Goal: Information Seeking & Learning: Find specific fact

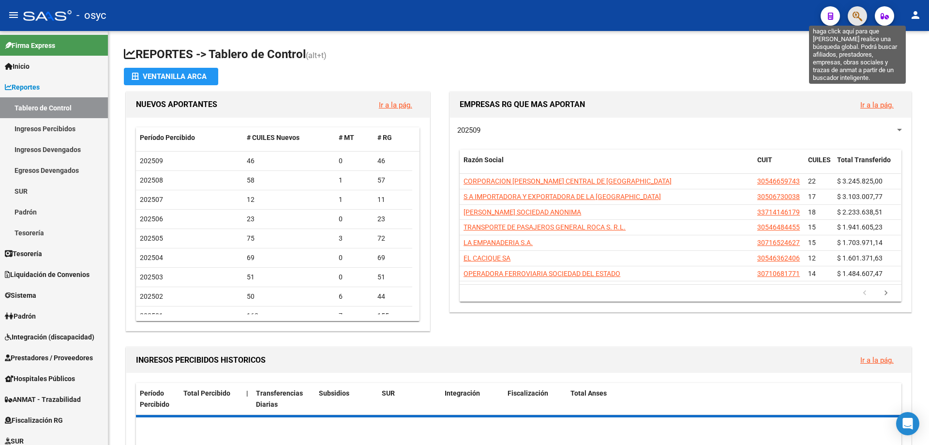
click at [862, 16] on icon "button" at bounding box center [858, 16] width 10 height 11
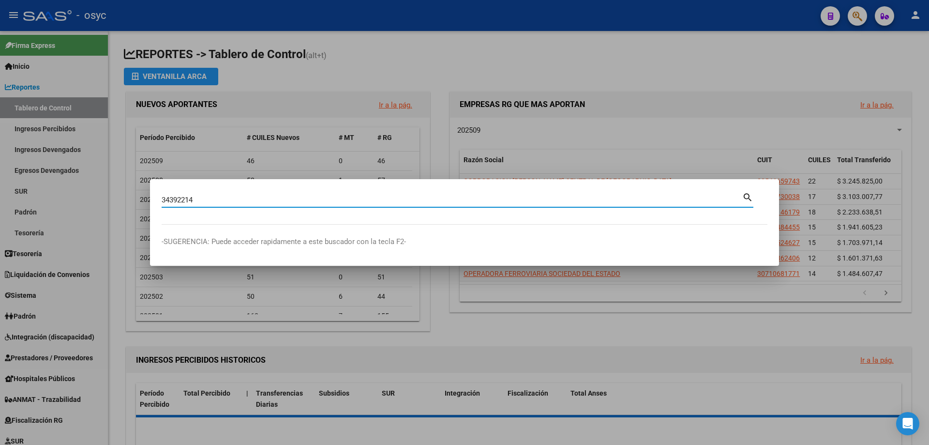
type input "34392214"
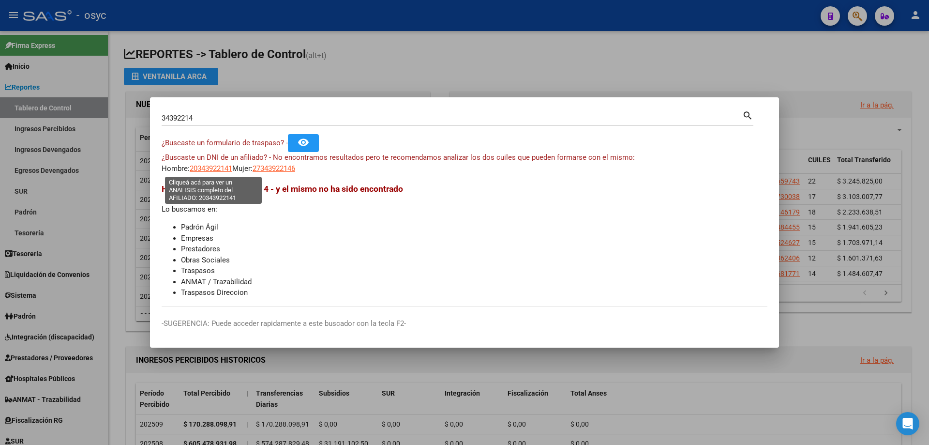
click at [229, 165] on span "20343922141" at bounding box center [211, 168] width 43 height 9
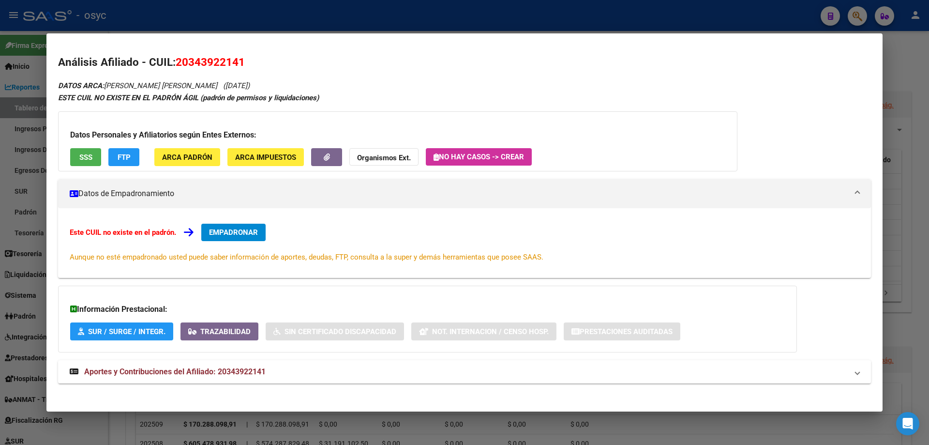
click at [791, 3] on div at bounding box center [464, 222] width 929 height 445
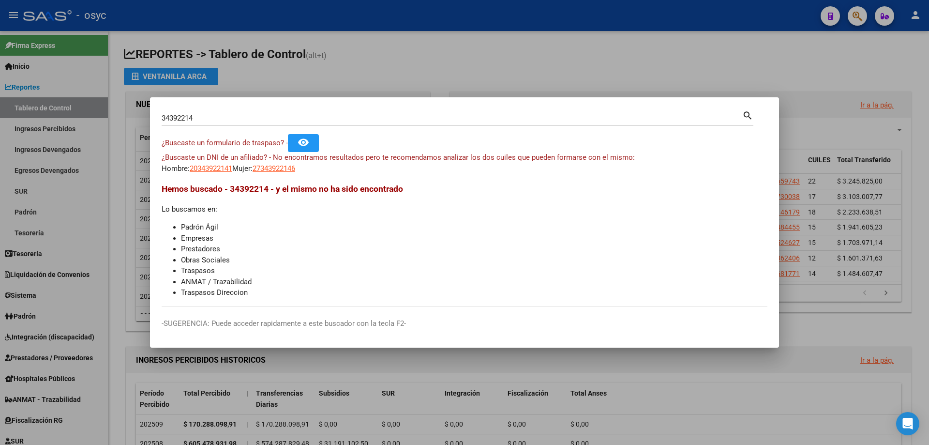
click at [857, 13] on div at bounding box center [464, 222] width 929 height 445
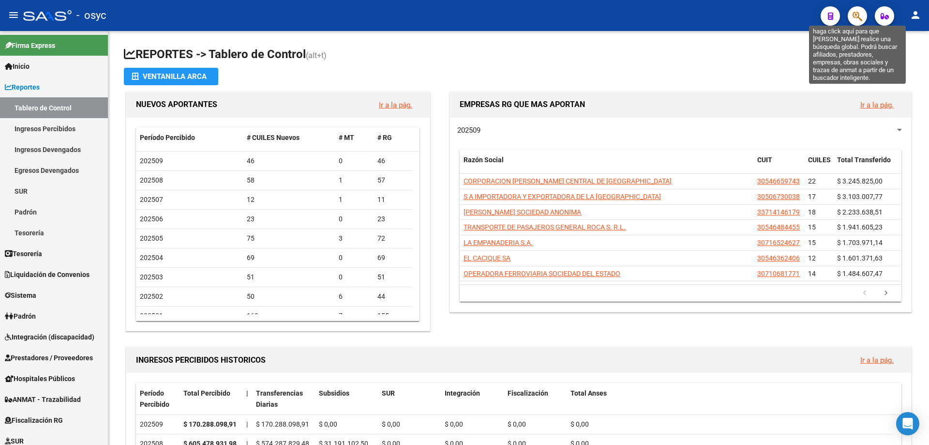
click at [860, 20] on icon "button" at bounding box center [858, 16] width 10 height 11
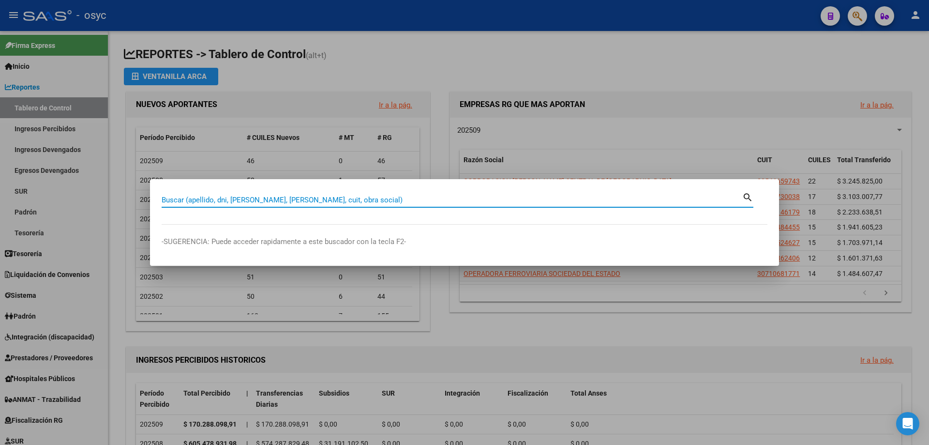
click at [310, 197] on input "Buscar (apellido, dni, [PERSON_NAME], [PERSON_NAME], cuit, obra social)" at bounding box center [452, 199] width 581 height 9
paste input "32004695"
type input "32004695"
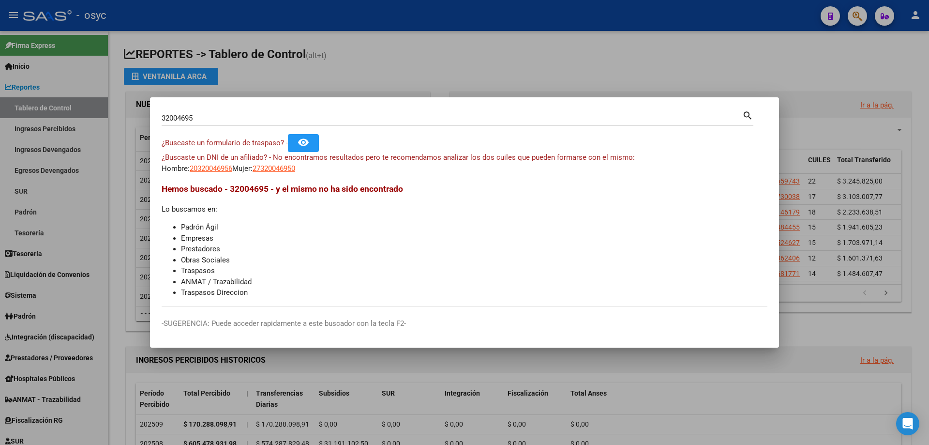
click at [217, 173] on app-link-go-to "20320046956" at bounding box center [211, 168] width 43 height 11
click at [217, 170] on span "20320046956" at bounding box center [211, 168] width 43 height 9
type textarea "20320046956"
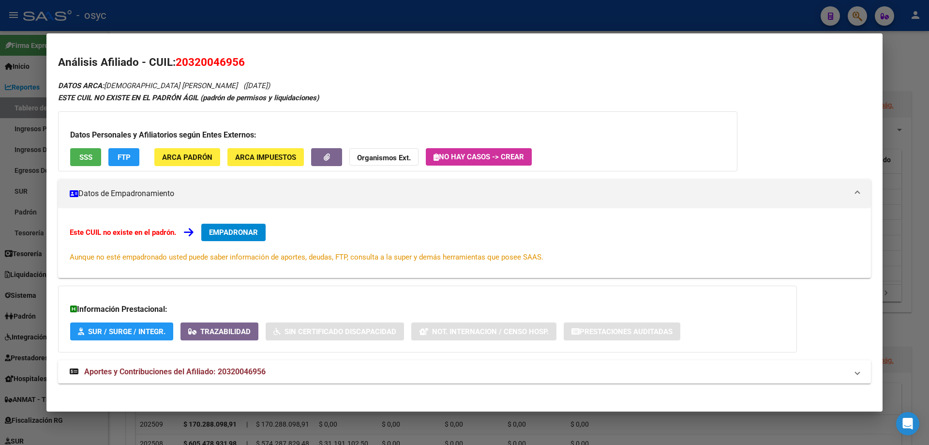
drag, startPoint x: 177, startPoint y: 56, endPoint x: 245, endPoint y: 59, distance: 68.8
click at [245, 59] on h2 "Análisis Afiliado - CUIL: 20320046956" at bounding box center [464, 62] width 813 height 16
copy span "20320046956"
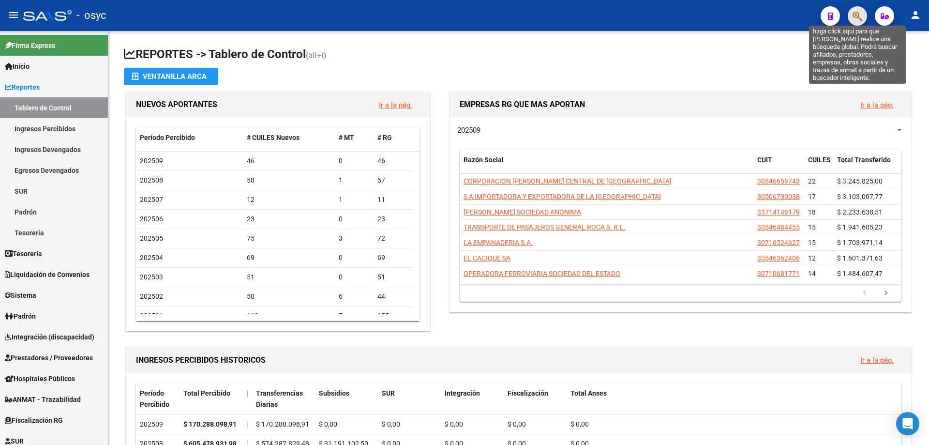
click at [860, 21] on icon "button" at bounding box center [858, 16] width 10 height 11
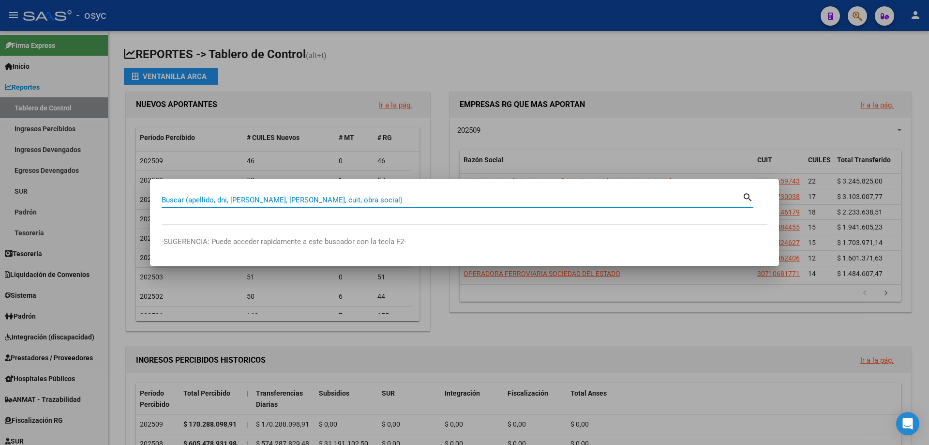
click at [314, 196] on input "Buscar (apellido, dni, [PERSON_NAME], [PERSON_NAME], cuit, obra social)" at bounding box center [452, 199] width 581 height 9
type input "23080439"
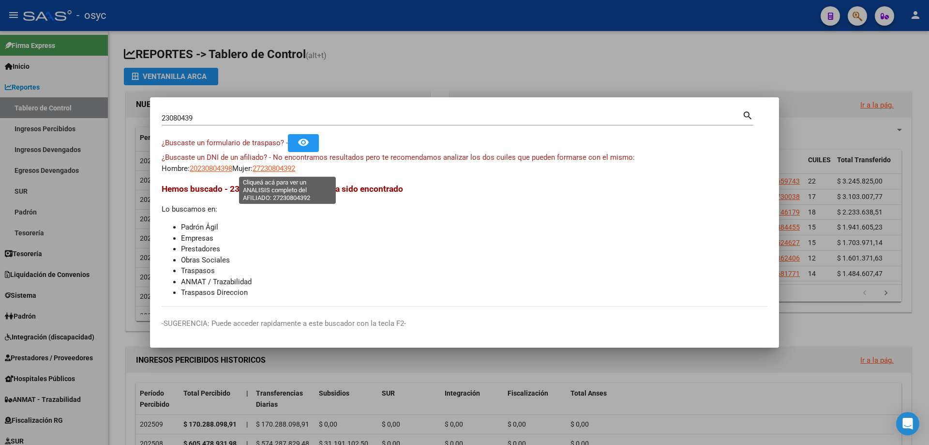
click at [288, 171] on span "27230804392" at bounding box center [274, 168] width 43 height 9
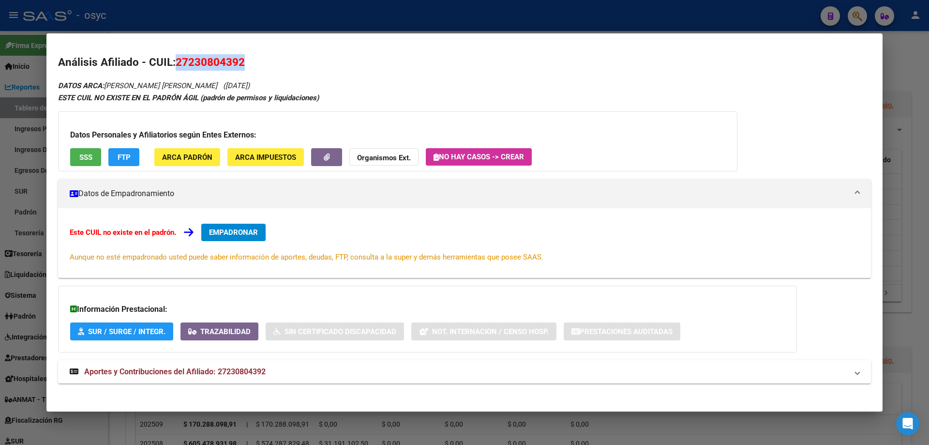
drag, startPoint x: 178, startPoint y: 62, endPoint x: 245, endPoint y: 65, distance: 67.8
click at [245, 65] on h2 "Análisis Afiliado - CUIL: 27230804392" at bounding box center [464, 62] width 813 height 16
copy span "27230804392"
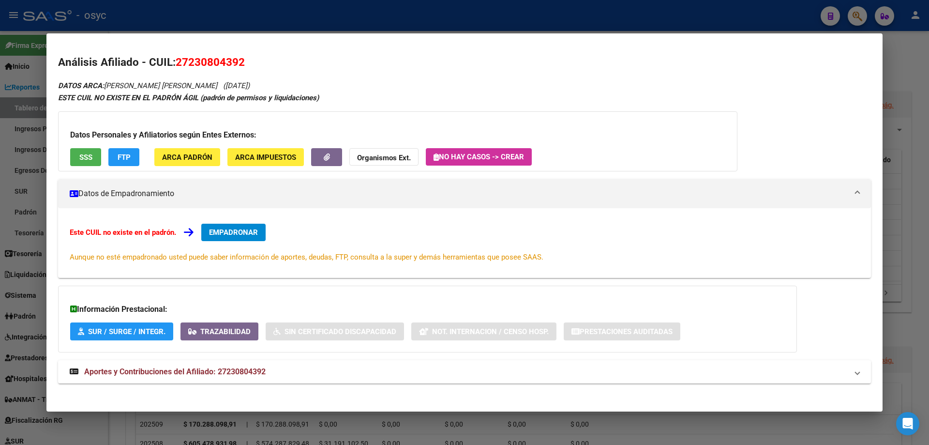
drag, startPoint x: 764, startPoint y: 20, endPoint x: 805, endPoint y: 16, distance: 41.3
click at [771, 19] on div at bounding box center [464, 222] width 929 height 445
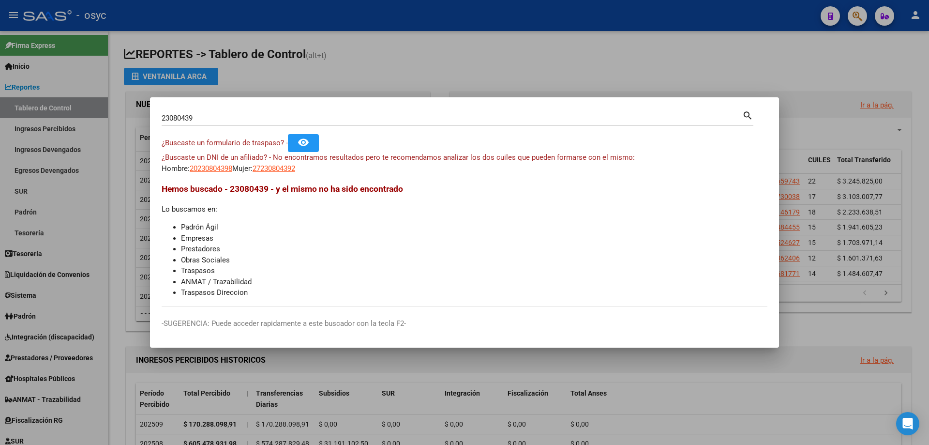
click at [854, 14] on div at bounding box center [464, 222] width 929 height 445
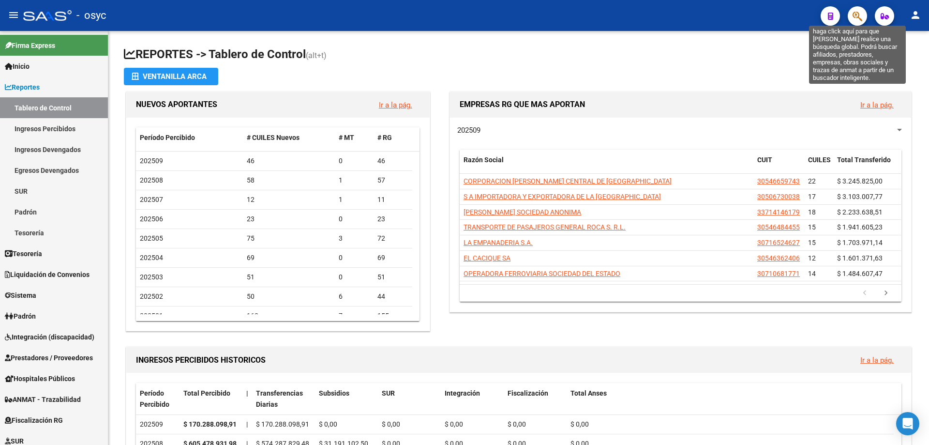
click at [856, 14] on icon "button" at bounding box center [858, 16] width 10 height 11
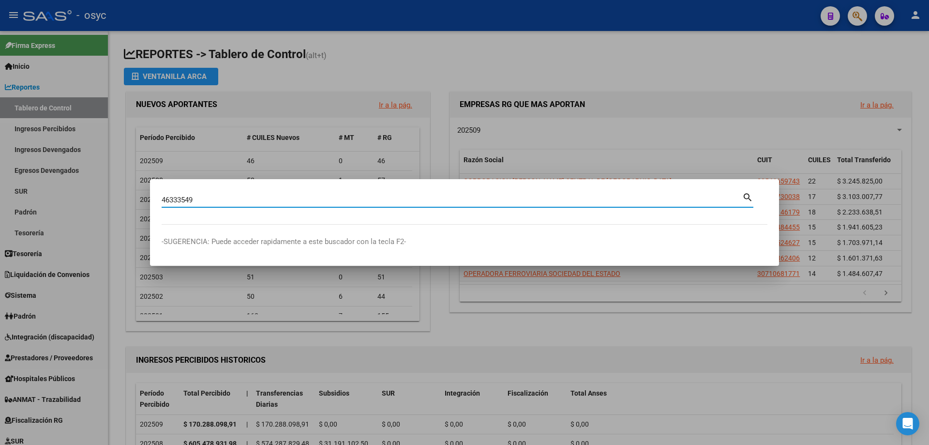
type input "46333549"
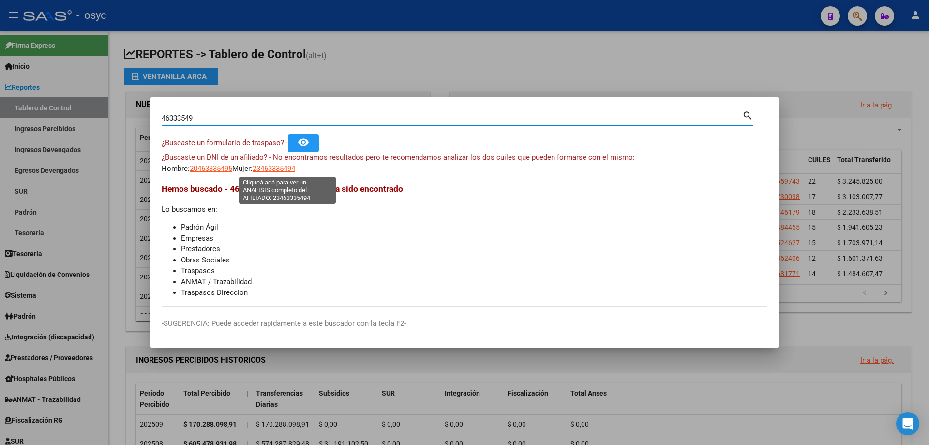
click at [295, 169] on span "23463335494" at bounding box center [274, 168] width 43 height 9
type textarea "23463335494"
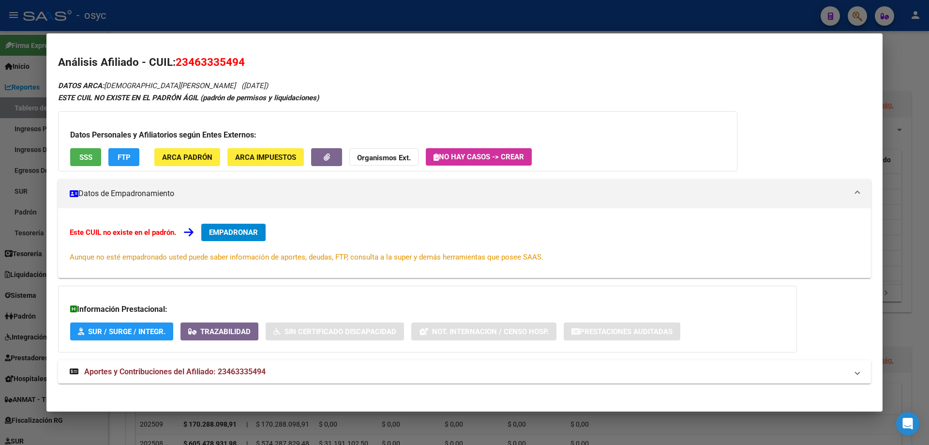
click at [120, 157] on span "FTP" at bounding box center [124, 157] width 13 height 9
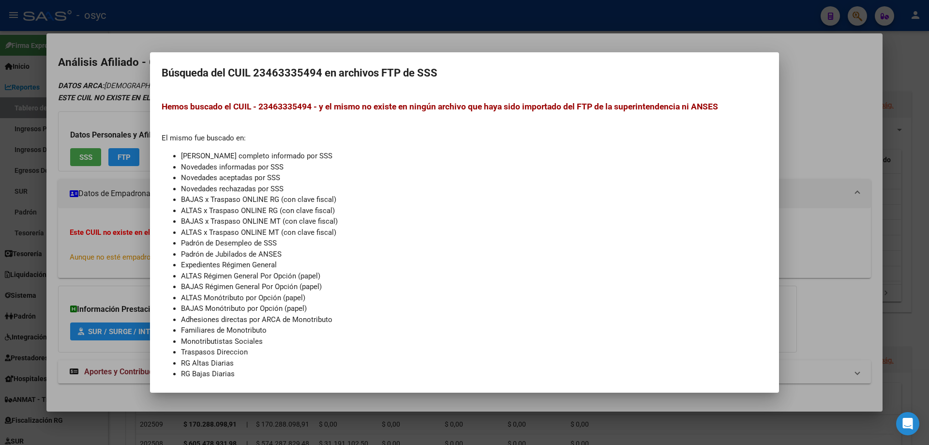
click at [125, 110] on div at bounding box center [464, 222] width 929 height 445
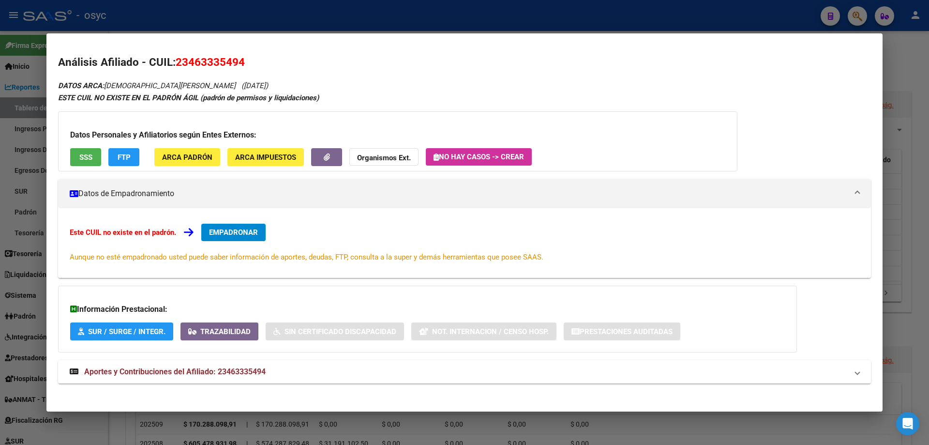
click at [590, 1] on div at bounding box center [464, 222] width 929 height 445
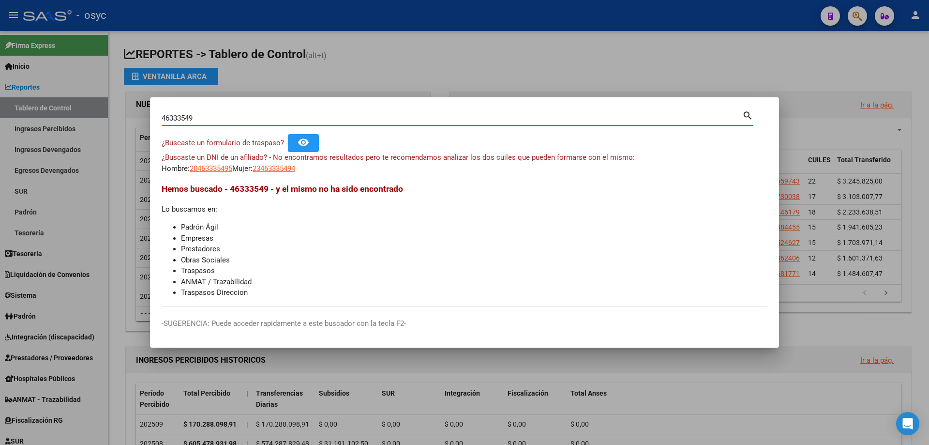
drag, startPoint x: 239, startPoint y: 116, endPoint x: 182, endPoint y: 113, distance: 56.7
click at [182, 114] on input "46333549" at bounding box center [452, 118] width 581 height 9
click at [211, 114] on input "46333549" at bounding box center [452, 118] width 581 height 9
drag, startPoint x: 221, startPoint y: 114, endPoint x: 109, endPoint y: 113, distance: 111.3
click at [109, 113] on div "46333549 Buscar (apellido, dni, cuil, nro traspaso, cuit, obra social) search ¿…" at bounding box center [464, 222] width 929 height 445
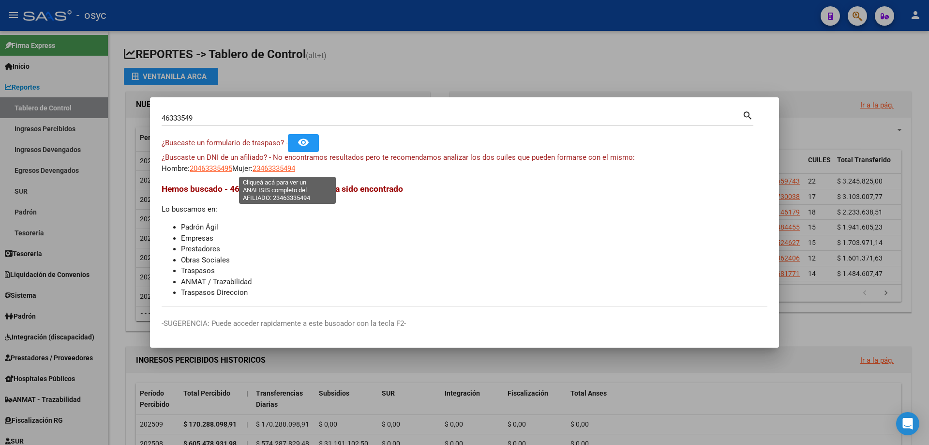
click at [295, 167] on span "23463335494" at bounding box center [274, 168] width 43 height 9
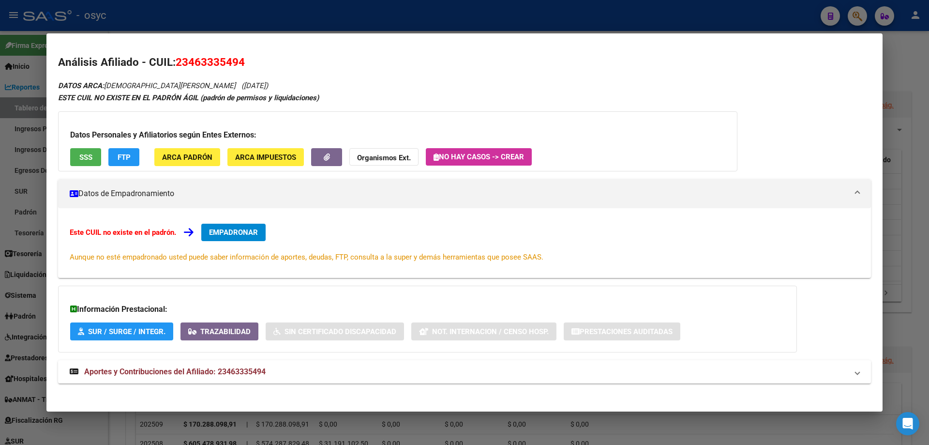
drag, startPoint x: 213, startPoint y: 83, endPoint x: 199, endPoint y: 81, distance: 14.6
click at [199, 81] on div "DATOS ARCA: [PERSON_NAME] ([DATE]) ESTE CUIL NO EXISTE EN EL PADRÓN ÁGIL (padró…" at bounding box center [464, 236] width 813 height 315
click at [195, 78] on div "Análisis Afiliado - CUIL: 23463335494 DATOS ARCA: [PERSON_NAME] ([DATE]) ESTE C…" at bounding box center [464, 229] width 813 height 351
drag, startPoint x: 174, startPoint y: 85, endPoint x: 213, endPoint y: 86, distance: 38.7
click at [241, 86] on span "([DATE])" at bounding box center [254, 85] width 27 height 9
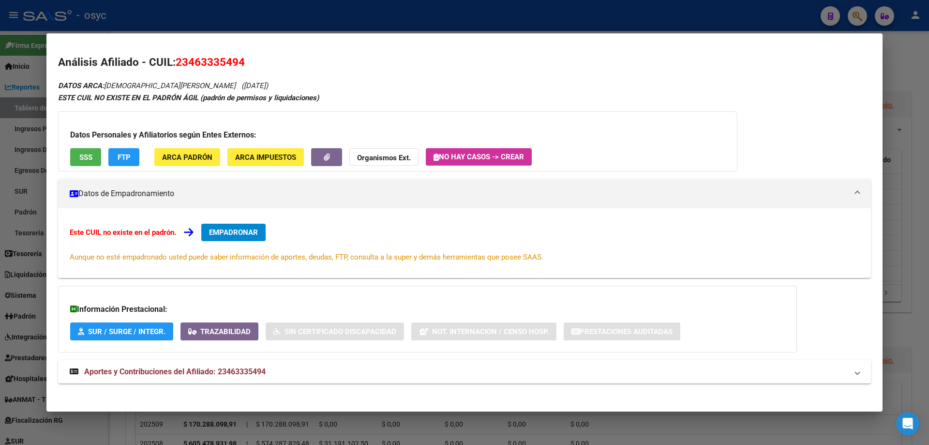
copy span "[DATE]"
drag, startPoint x: 177, startPoint y: 62, endPoint x: 198, endPoint y: 62, distance: 20.8
click at [198, 62] on span "23463335494" at bounding box center [210, 62] width 69 height 13
